Goal: Information Seeking & Learning: Compare options

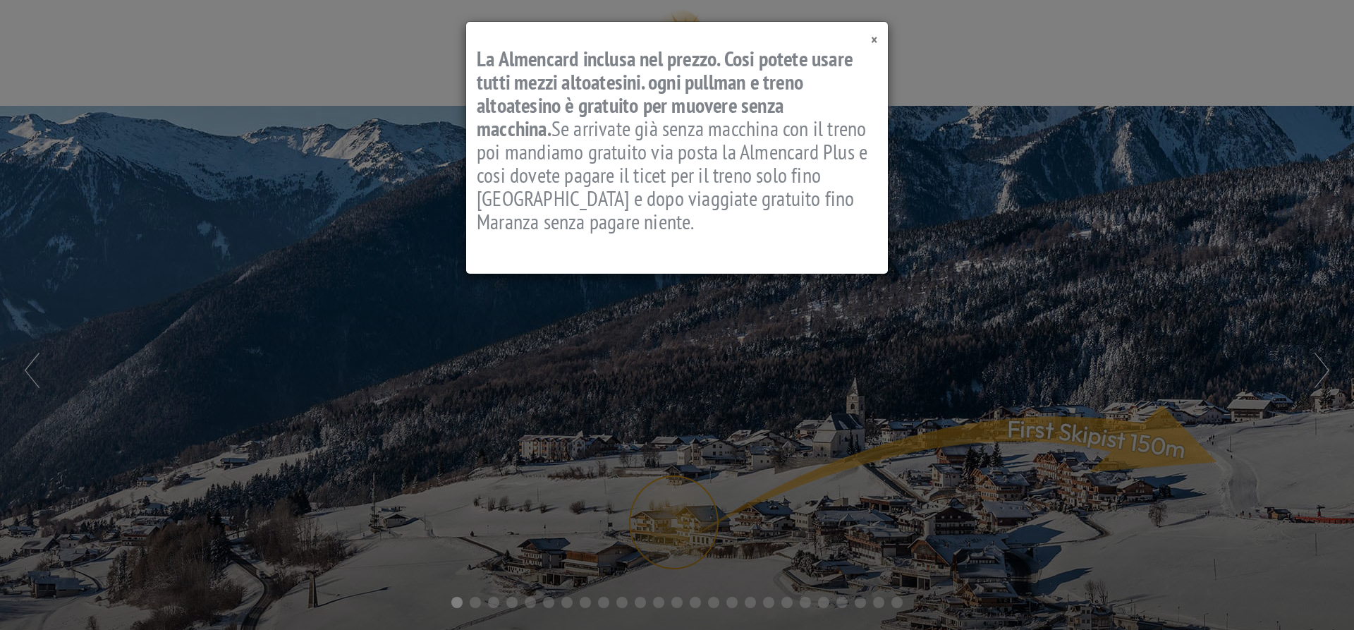
click at [876, 36] on span "×" at bounding box center [874, 39] width 6 height 19
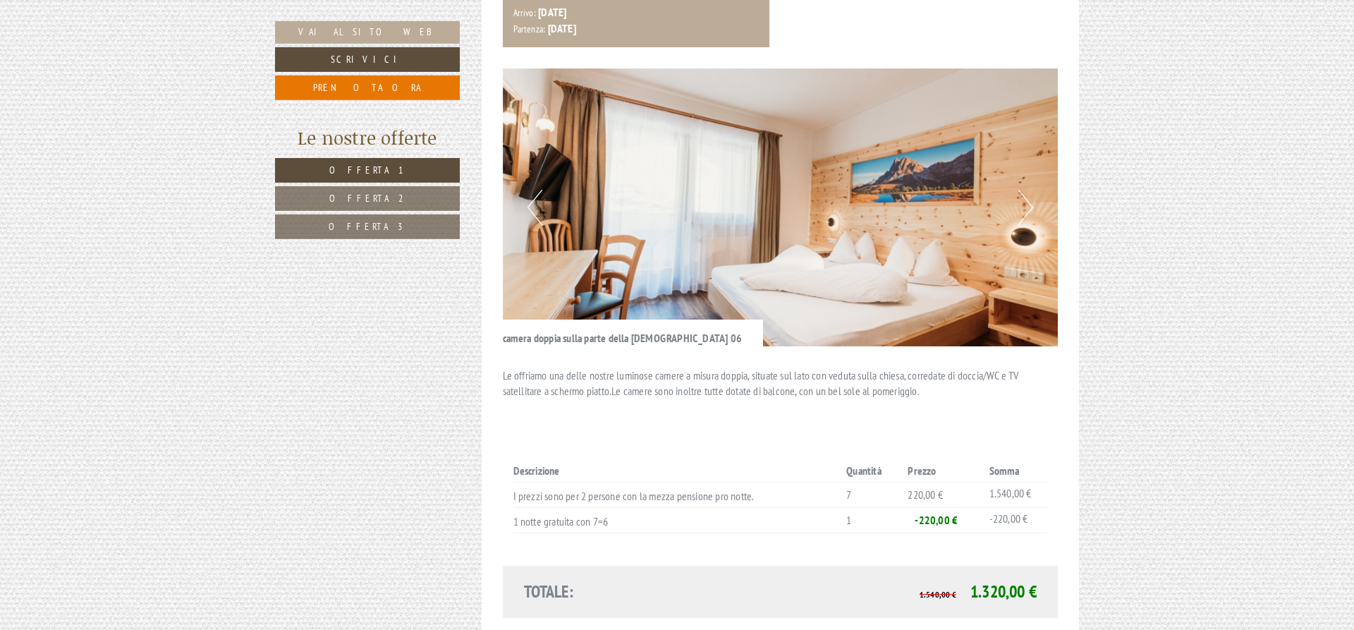
scroll to position [1007, 0]
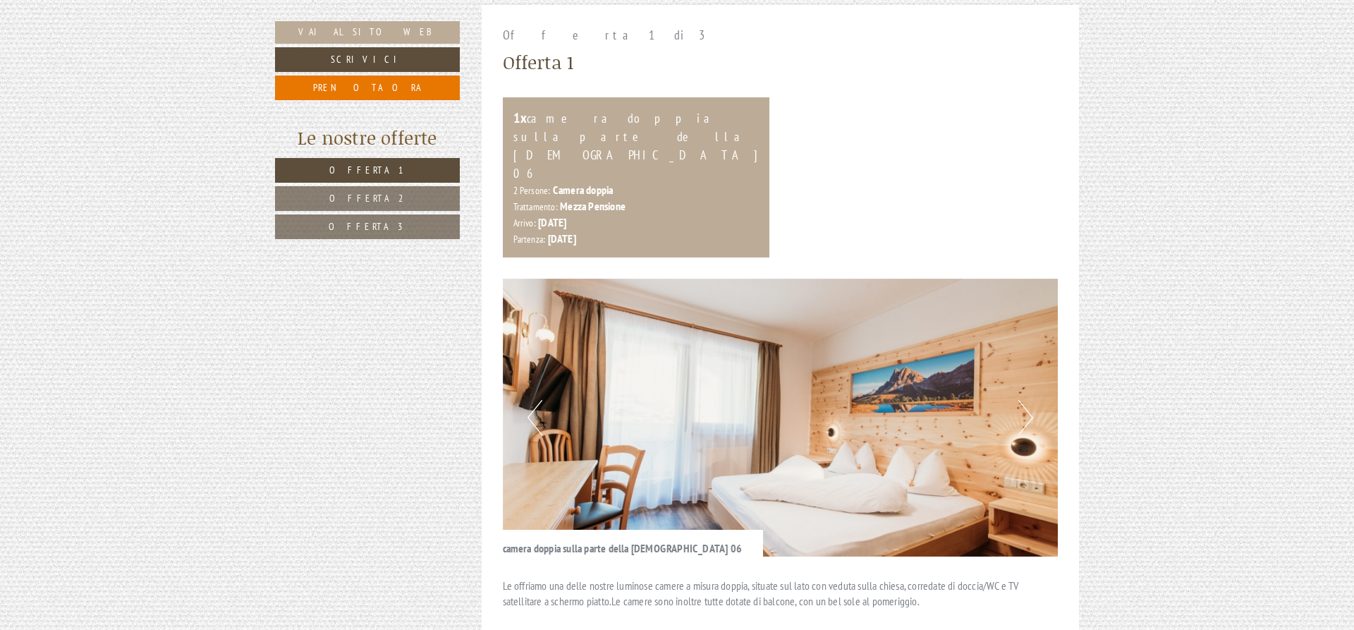
click at [399, 192] on link "Offerta 2" at bounding box center [367, 198] width 185 height 25
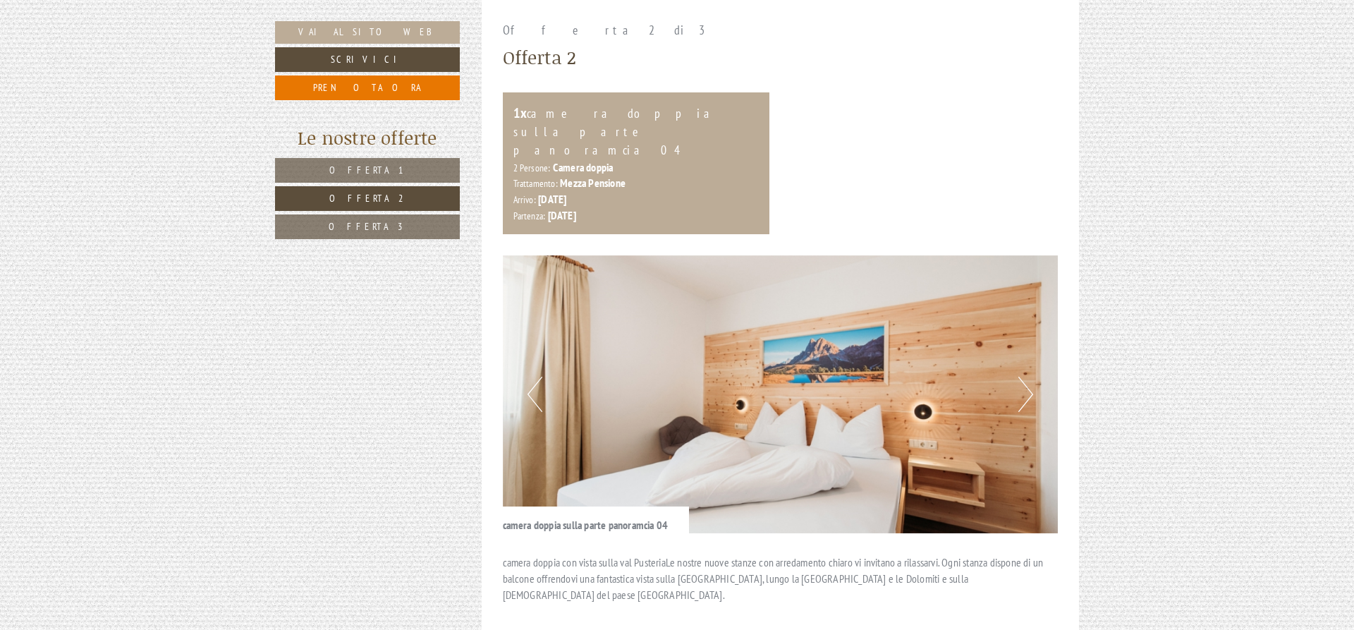
click at [385, 231] on span "Offerta 3" at bounding box center [368, 226] width 78 height 13
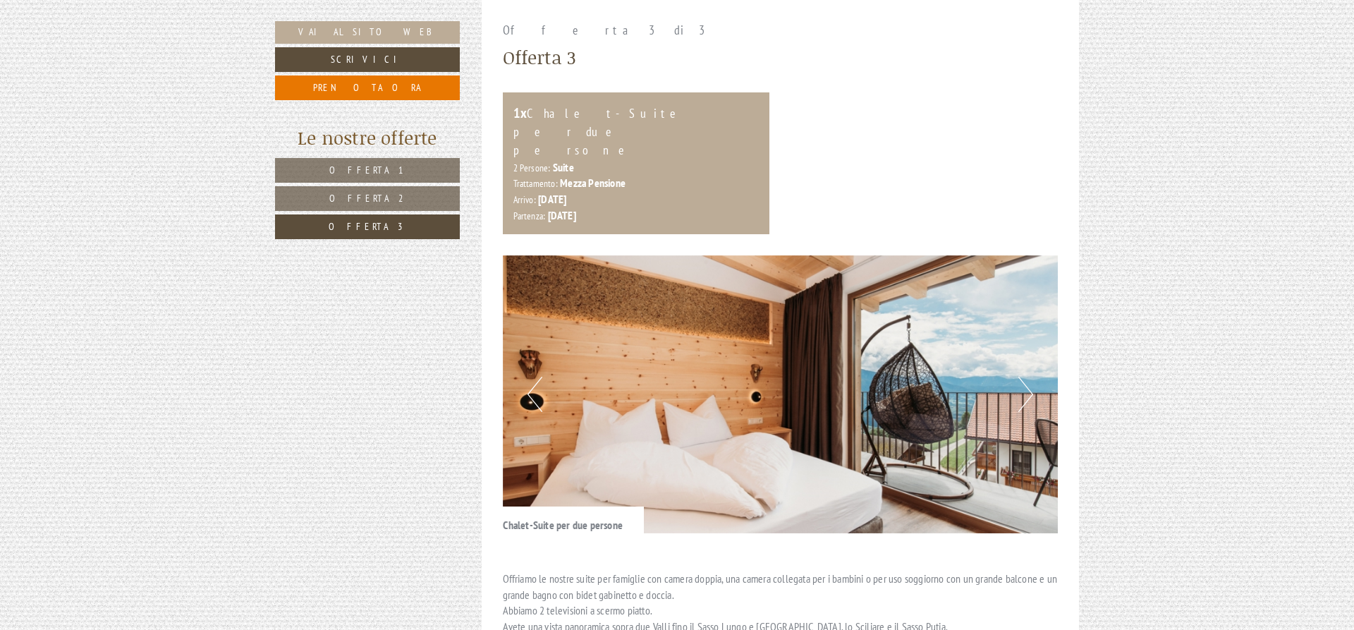
scroll to position [1227, 0]
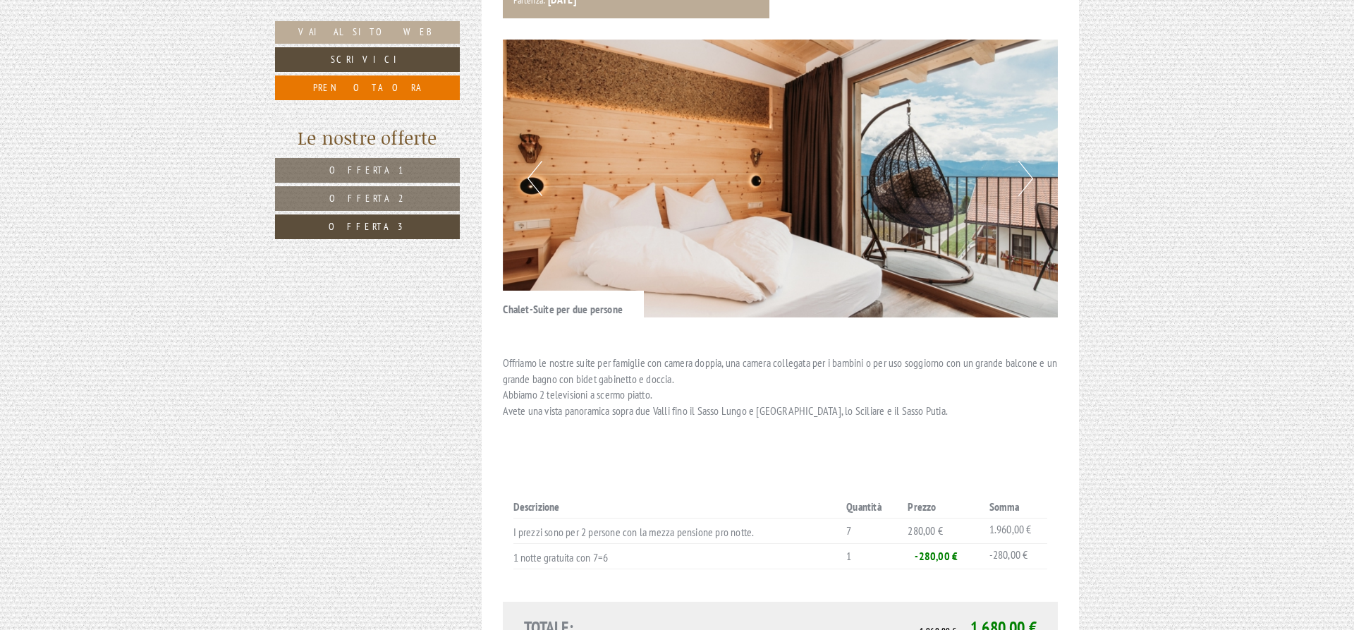
click at [348, 199] on span "Offerta 2" at bounding box center [367, 198] width 77 height 13
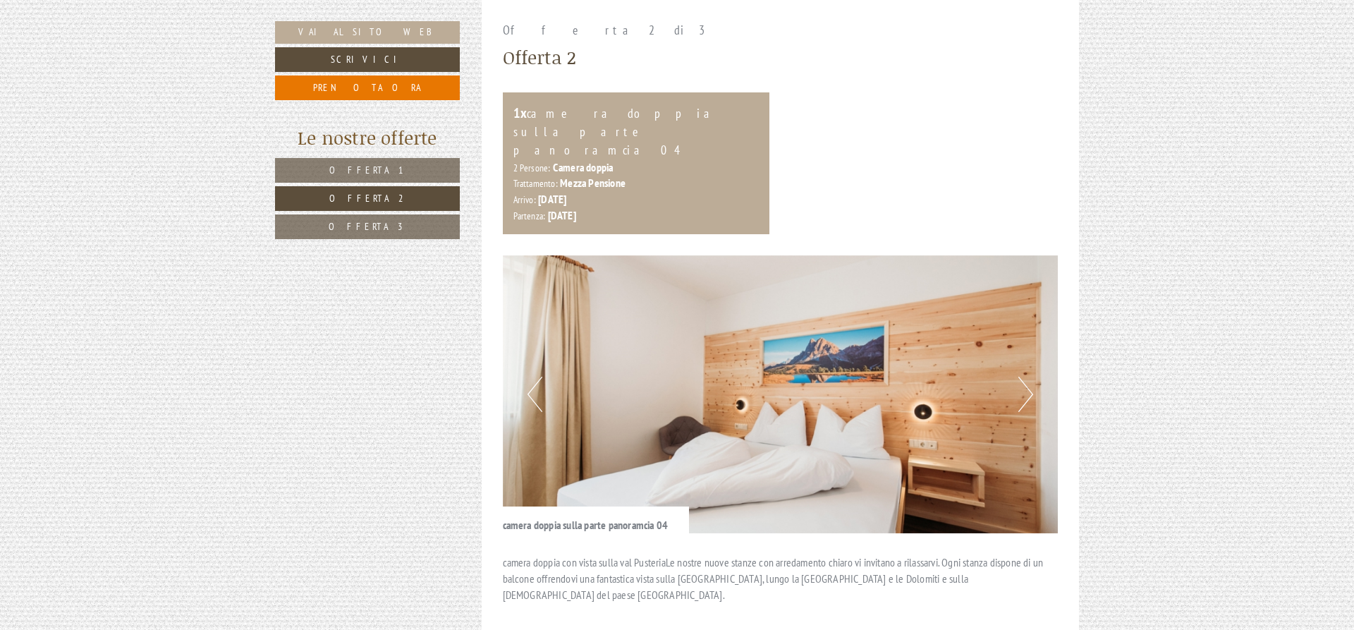
scroll to position [1299, 0]
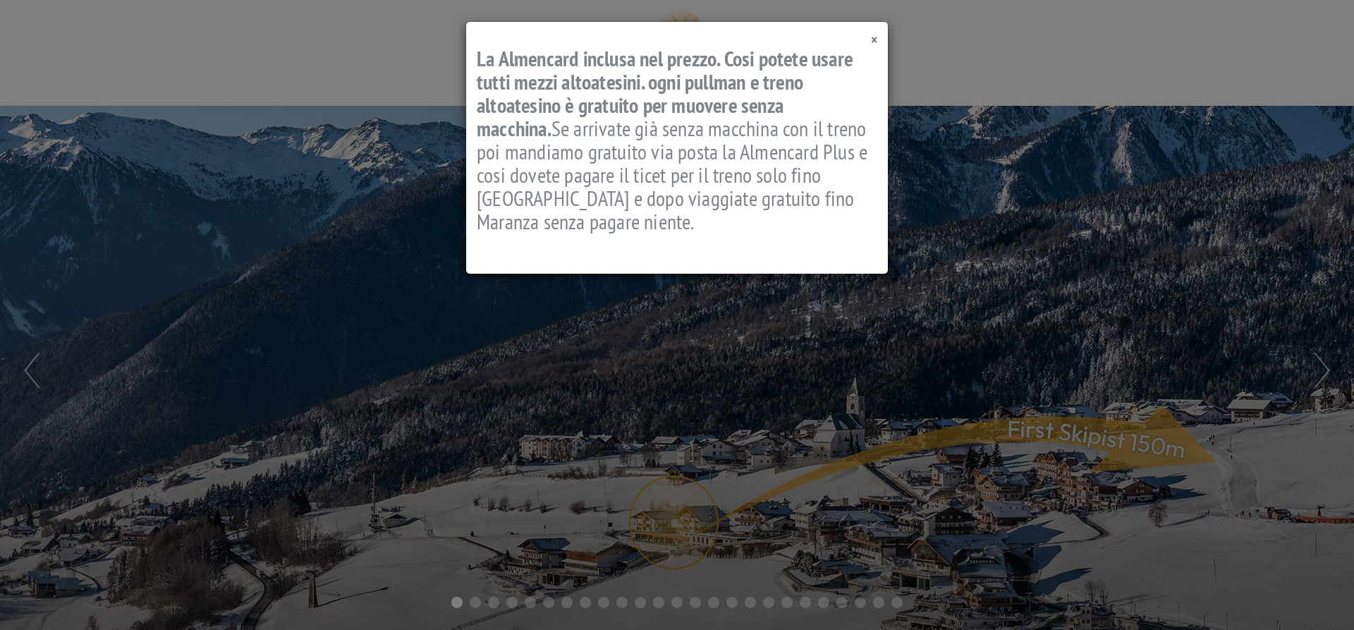
click at [873, 42] on span "×" at bounding box center [874, 39] width 6 height 19
click at [875, 44] on span "×" at bounding box center [874, 39] width 6 height 19
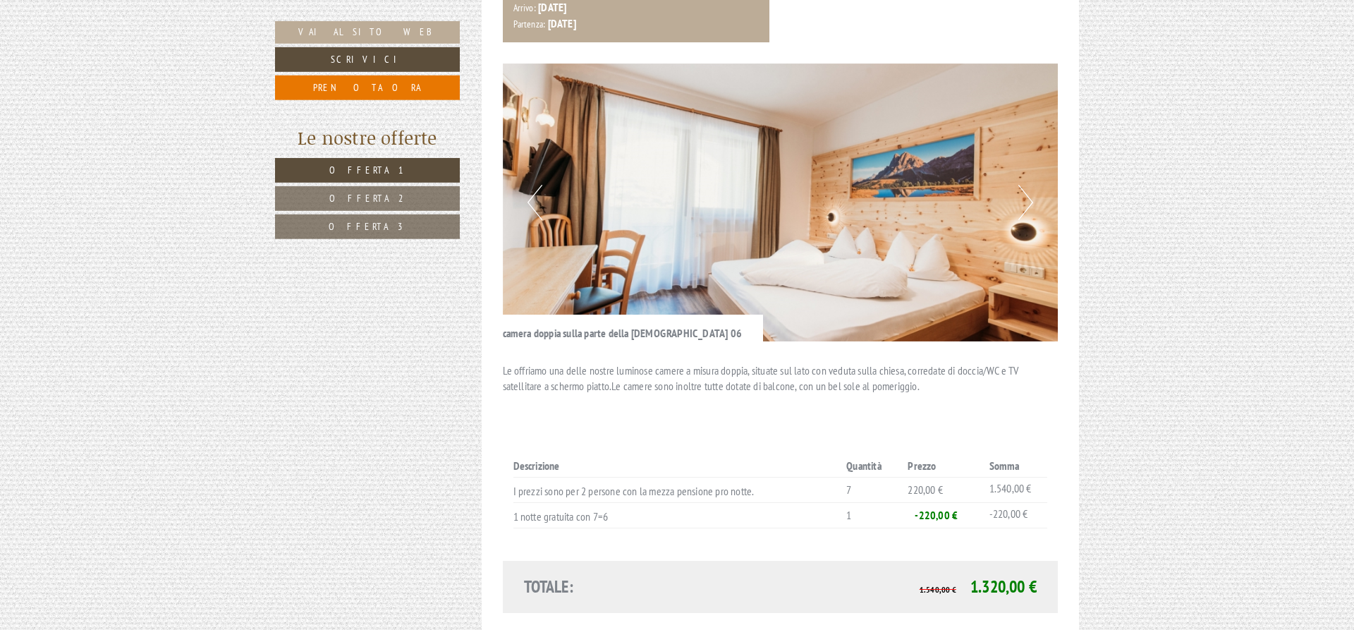
scroll to position [1223, 0]
click at [368, 193] on span "Offerta 2" at bounding box center [367, 198] width 77 height 13
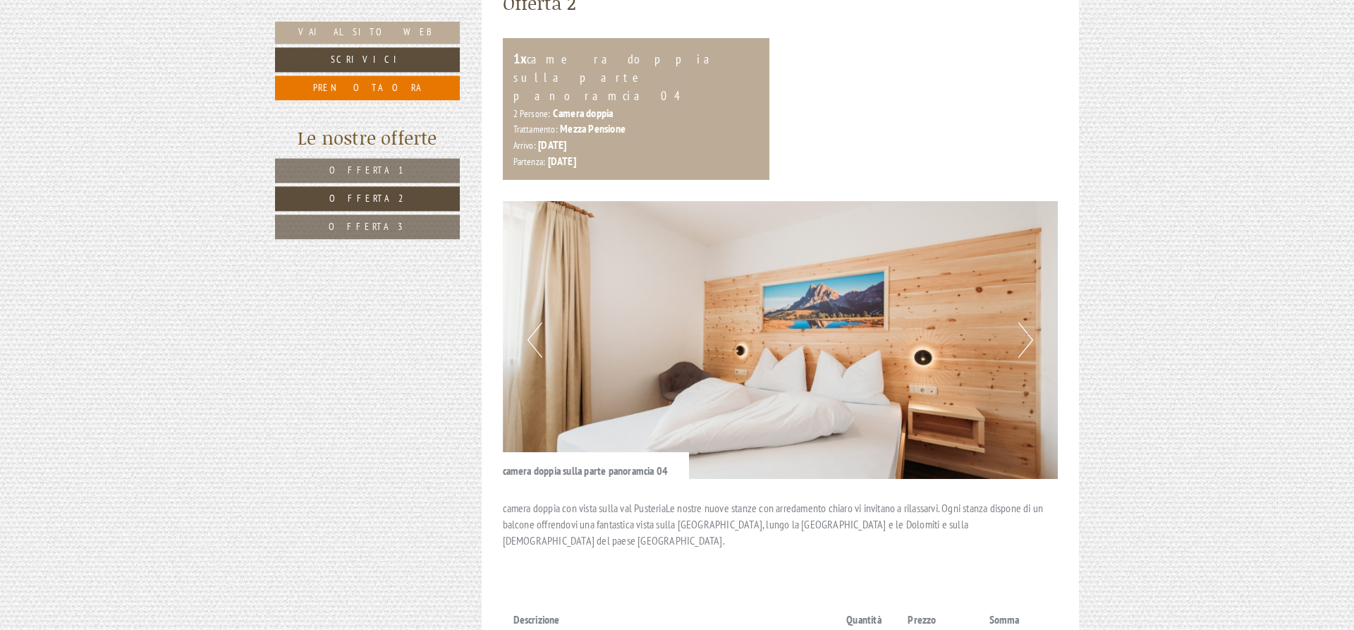
scroll to position [1227, 0]
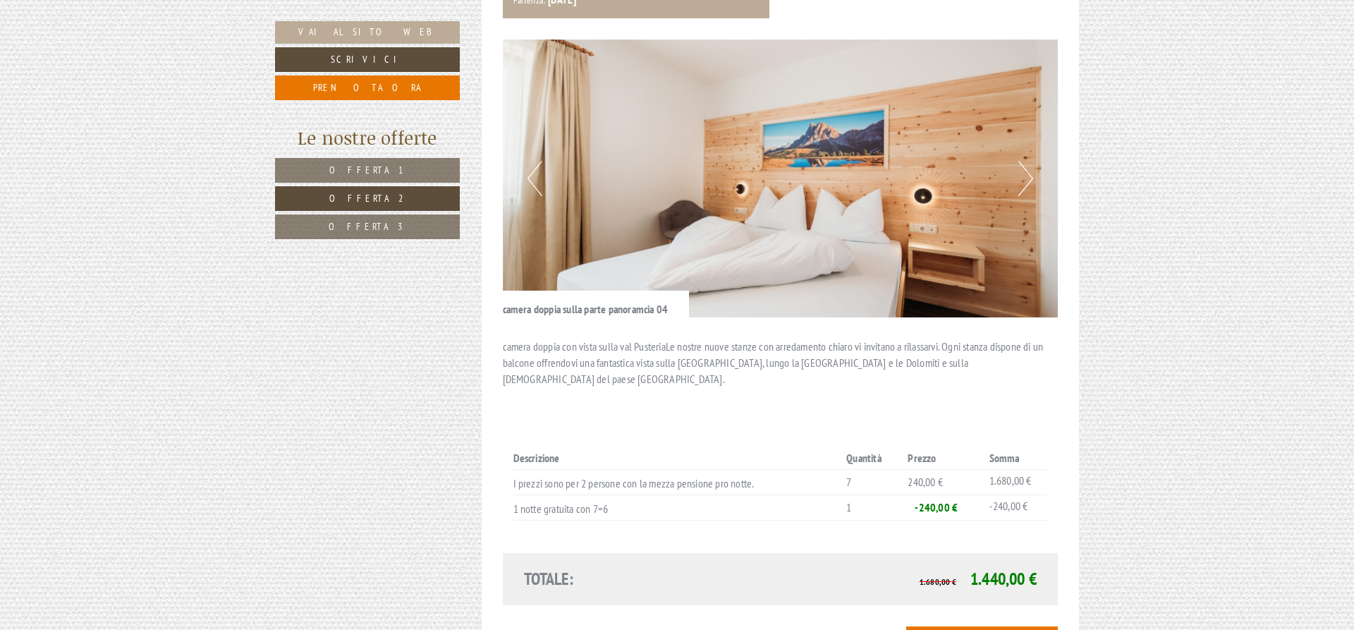
click at [343, 233] on link "Offerta 3" at bounding box center [367, 226] width 185 height 25
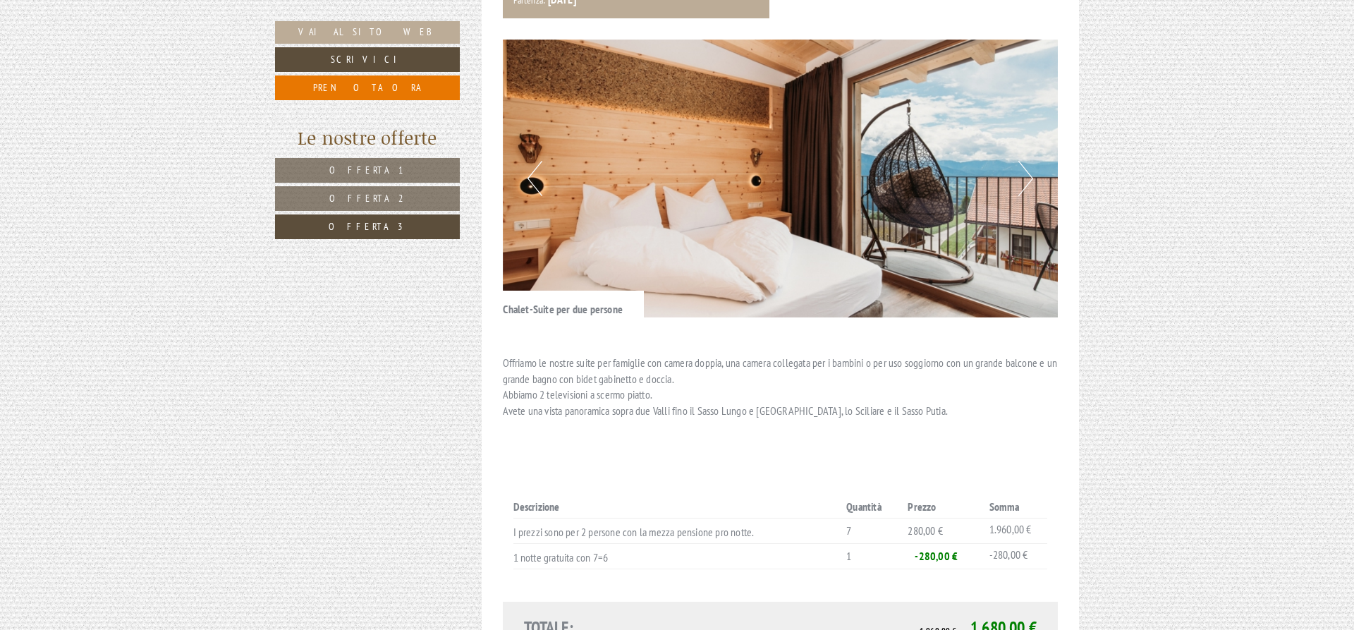
scroll to position [1012, 0]
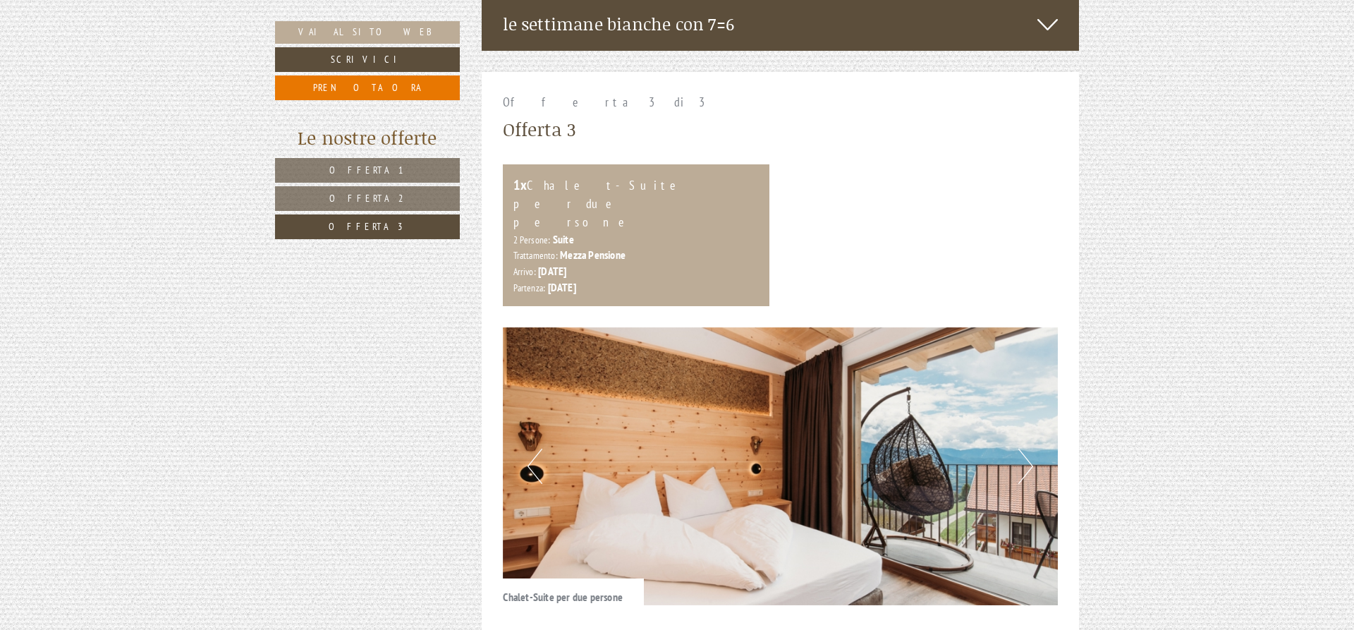
click at [345, 167] on link "Offerta 1" at bounding box center [367, 170] width 185 height 25
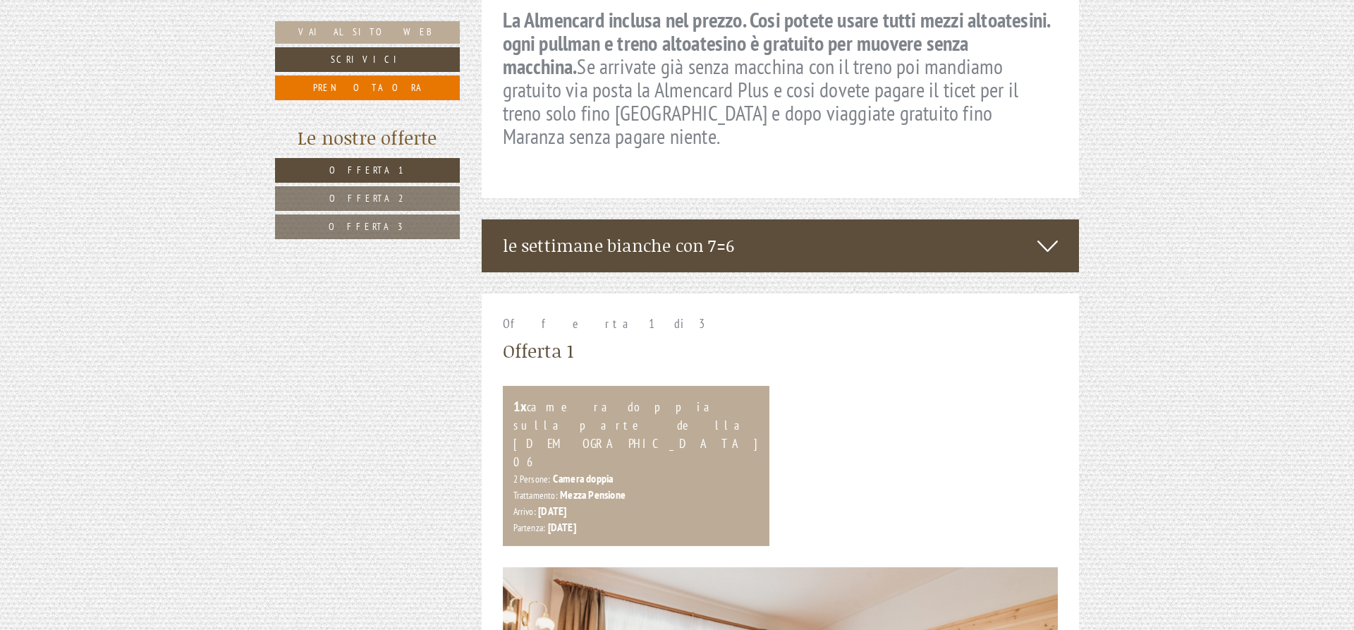
scroll to position [719, 0]
click at [406, 202] on link "Offerta 2" at bounding box center [367, 198] width 185 height 25
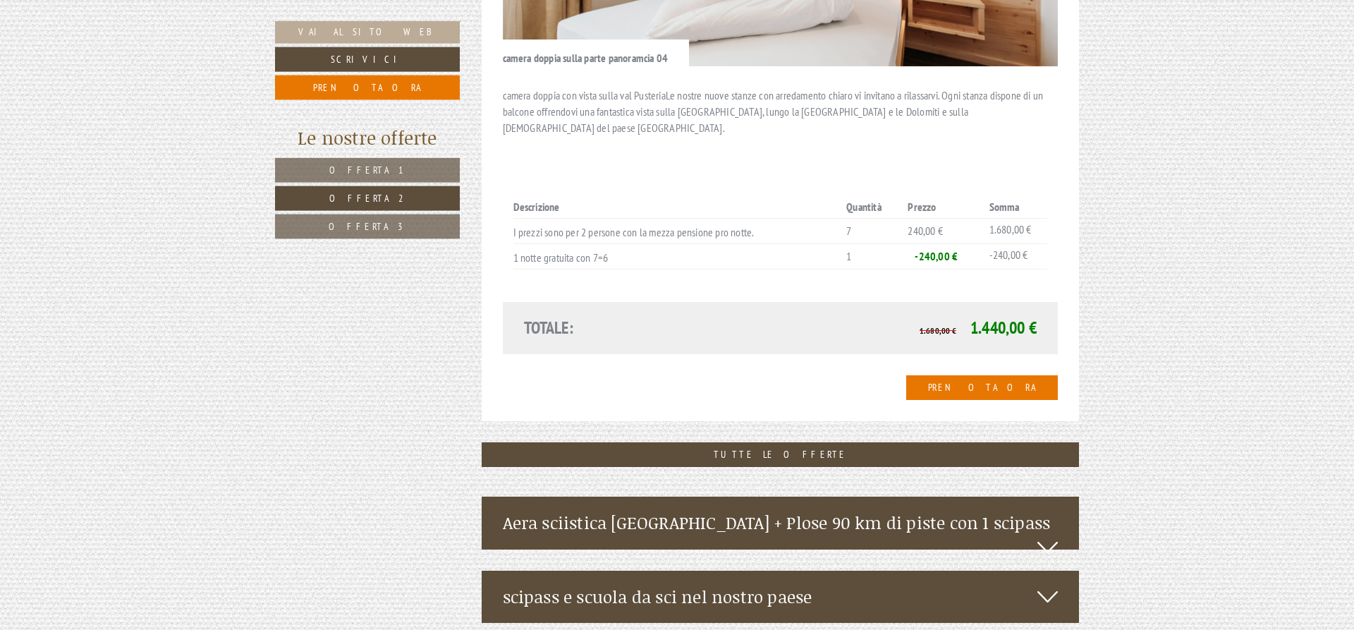
scroll to position [1515, 0]
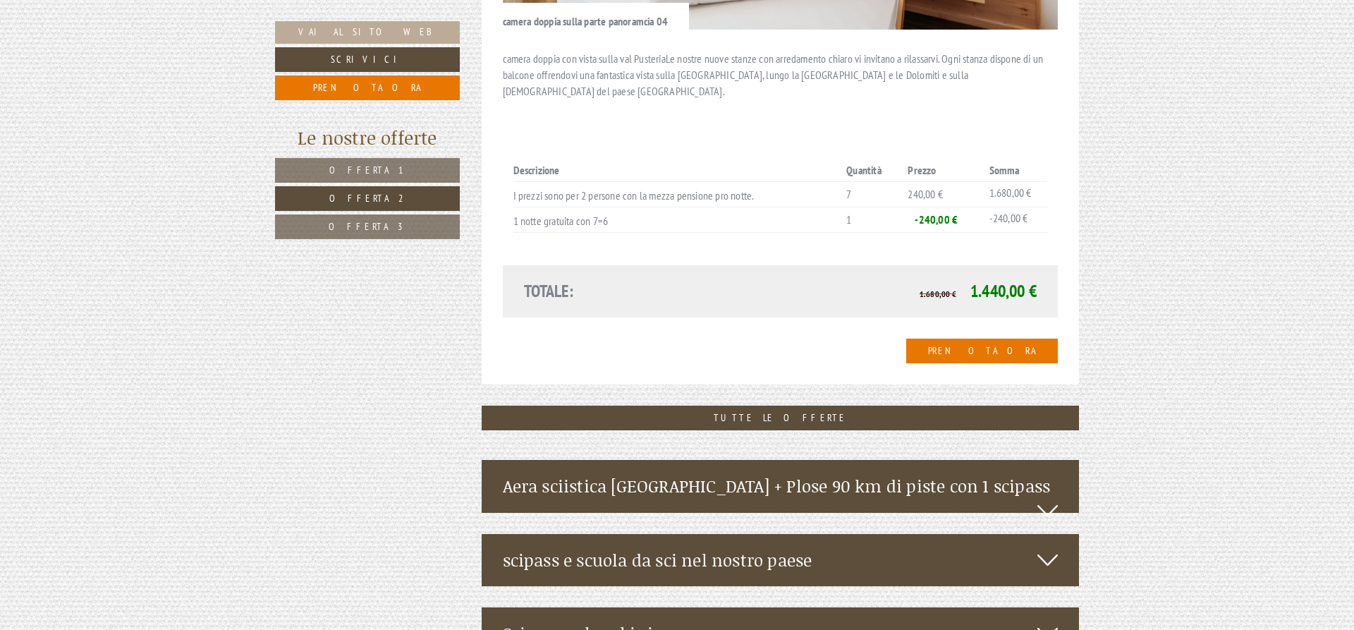
click at [381, 227] on span "Offerta 3" at bounding box center [368, 226] width 78 height 13
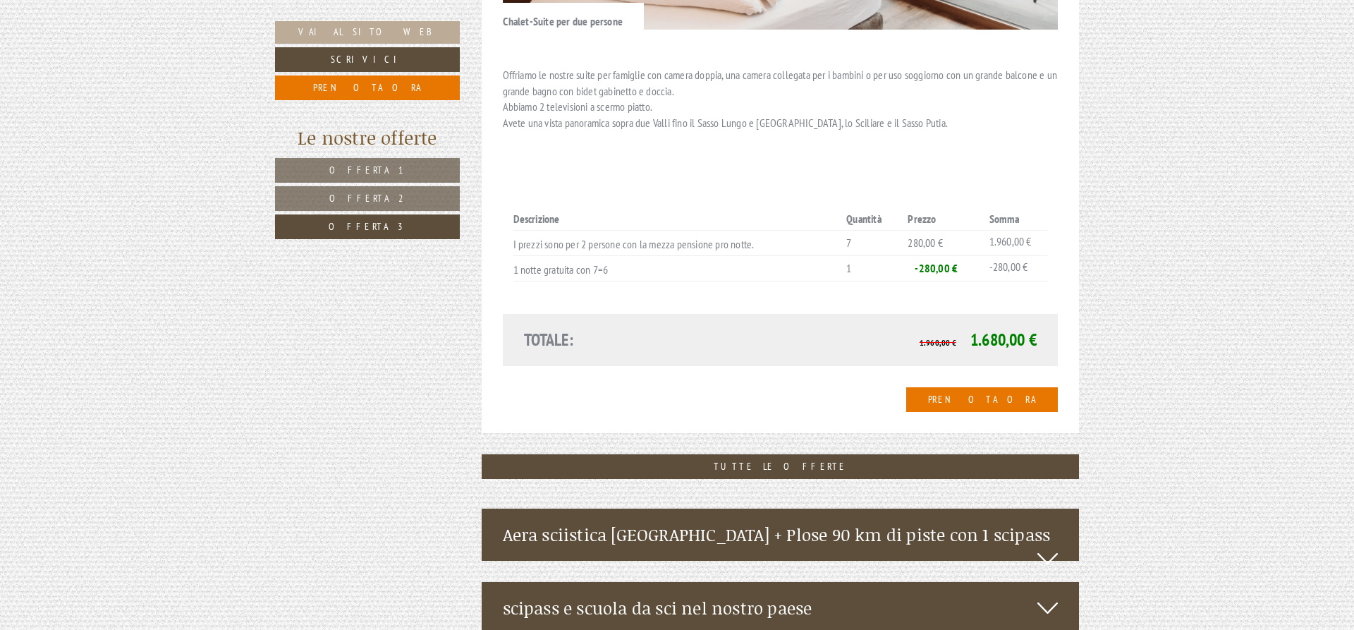
scroll to position [1012, 0]
